Goal: Information Seeking & Learning: Find contact information

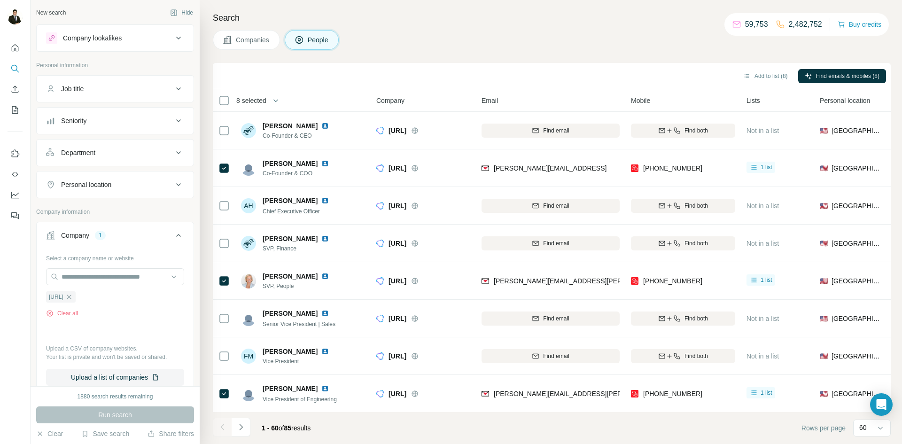
scroll to position [1954, 0]
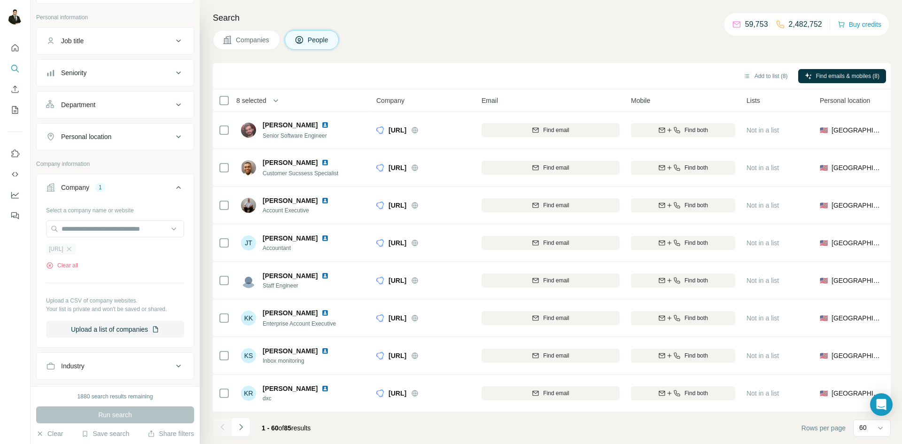
click at [56, 247] on span "[URL]" at bounding box center [56, 249] width 15 height 8
click at [67, 266] on button "Clear all" at bounding box center [62, 265] width 32 height 8
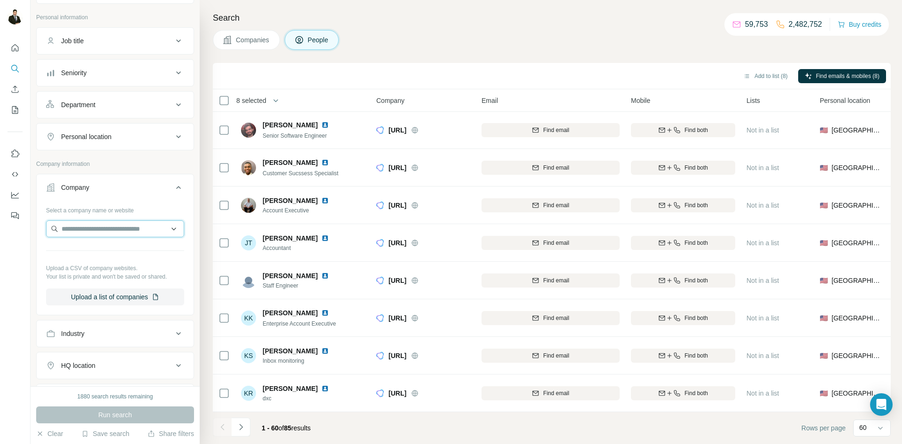
click at [77, 234] on input "text" at bounding box center [115, 228] width 138 height 17
type input "**********"
click at [100, 256] on p "[DOMAIN_NAME]" at bounding box center [95, 258] width 45 height 8
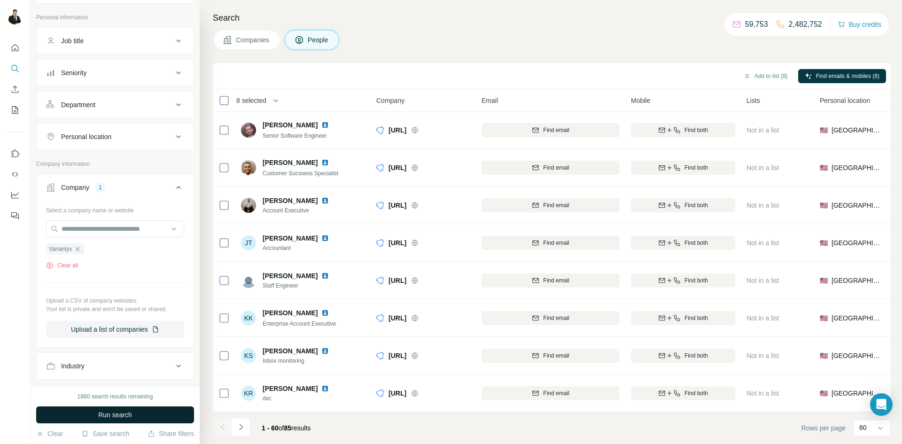
click at [135, 415] on button "Run search" at bounding box center [115, 414] width 158 height 17
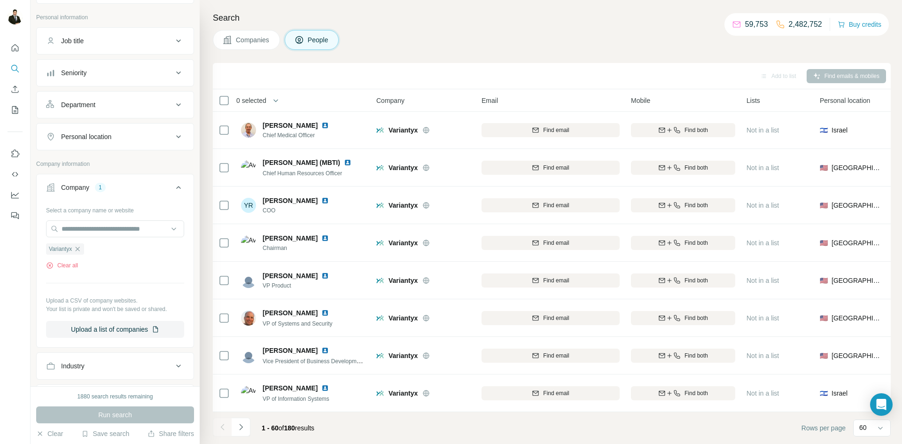
scroll to position [1954, 0]
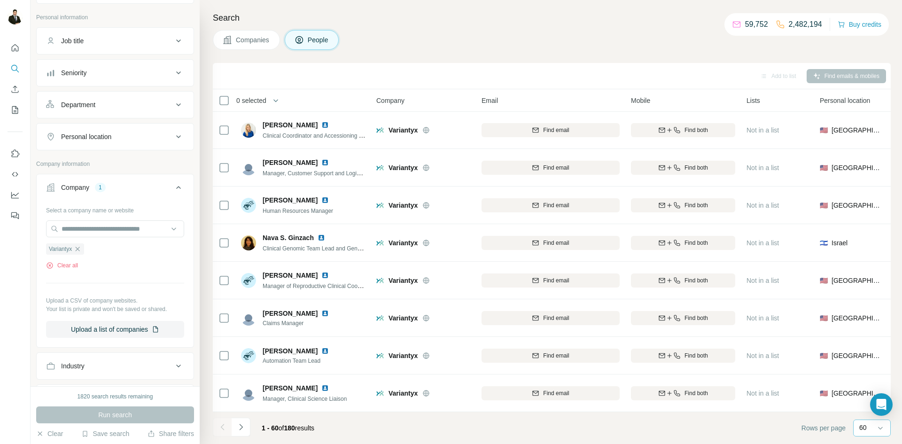
click at [869, 433] on div "60" at bounding box center [870, 428] width 23 height 16
click at [866, 351] on p "60" at bounding box center [865, 351] width 8 height 9
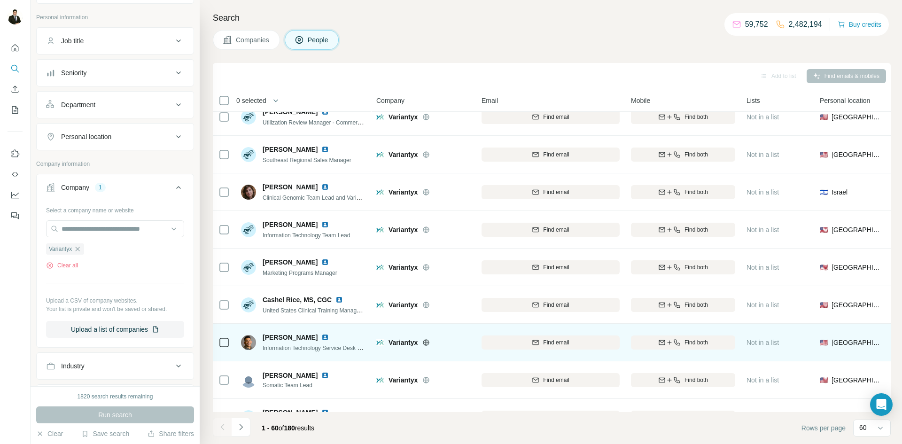
scroll to position [1373, 0]
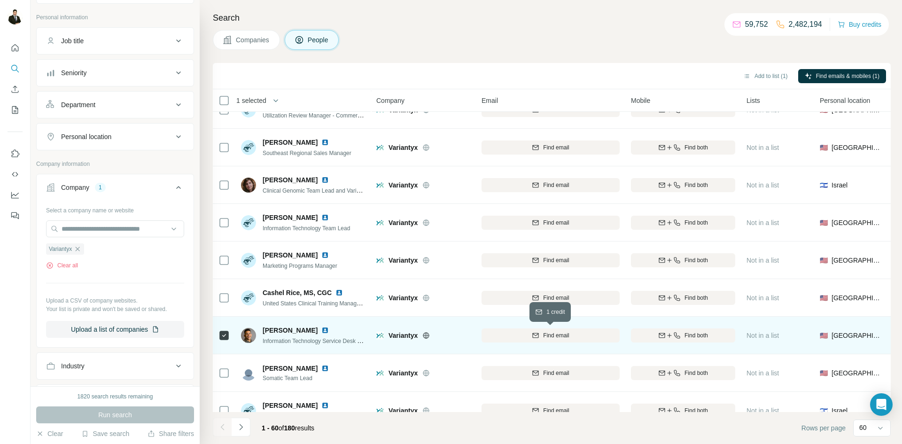
click at [586, 333] on div "Find email" at bounding box center [550, 335] width 138 height 8
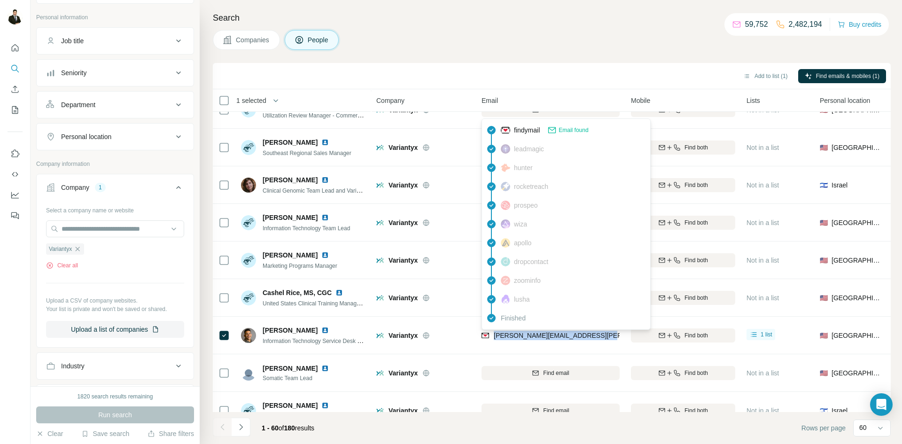
drag, startPoint x: 608, startPoint y: 337, endPoint x: 455, endPoint y: 442, distance: 184.9
click at [493, 339] on div "[PERSON_NAME][EMAIL_ADDRESS][PERSON_NAME][DOMAIN_NAME]" at bounding box center [550, 335] width 138 height 26
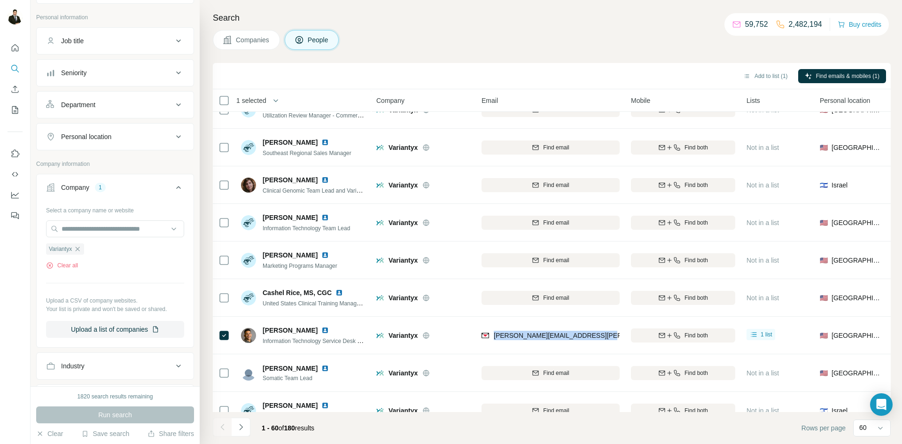
copy span "[PERSON_NAME][EMAIL_ADDRESS][PERSON_NAME][DOMAIN_NAME]"
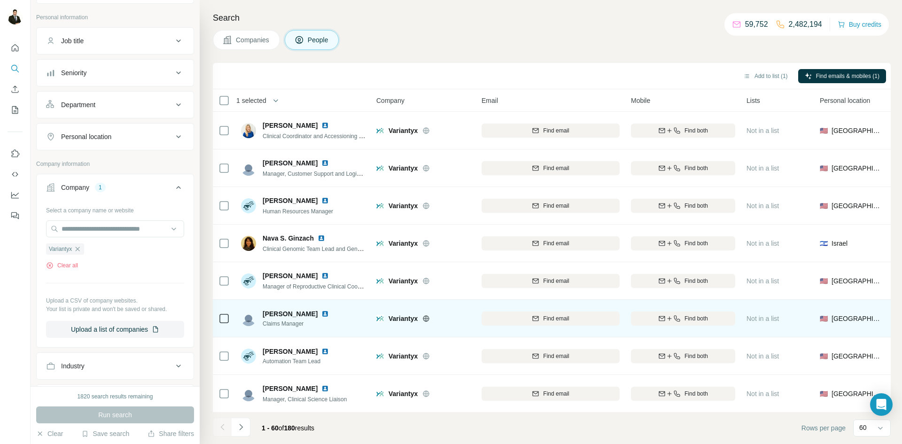
scroll to position [1954, 0]
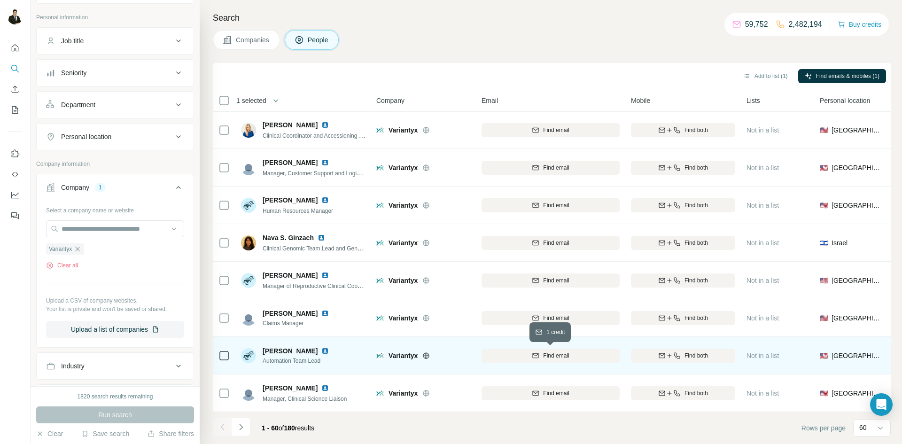
click at [558, 358] on span "Find email" at bounding box center [556, 355] width 26 height 8
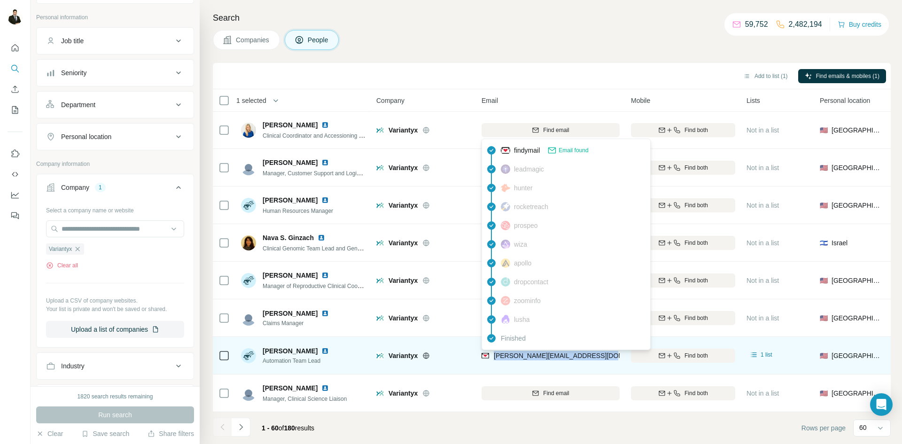
drag, startPoint x: 609, startPoint y: 361, endPoint x: 493, endPoint y: 361, distance: 116.0
click at [493, 361] on div "[PERSON_NAME][EMAIL_ADDRESS][DOMAIN_NAME]" at bounding box center [550, 355] width 138 height 26
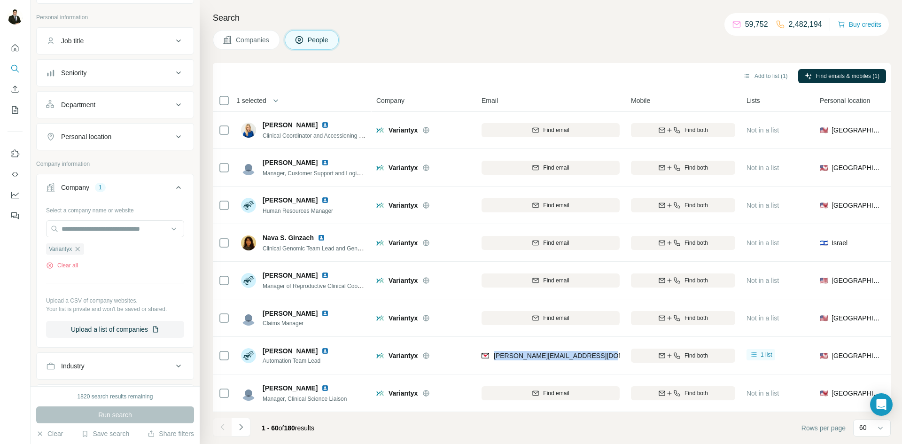
copy span "[PERSON_NAME][EMAIL_ADDRESS][DOMAIN_NAME]"
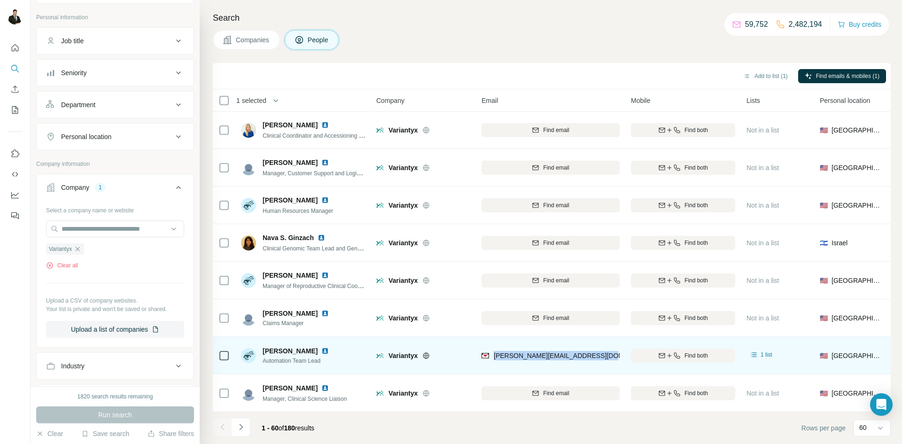
click at [327, 352] on img at bounding box center [325, 351] width 8 height 8
